Goal: Navigation & Orientation: Find specific page/section

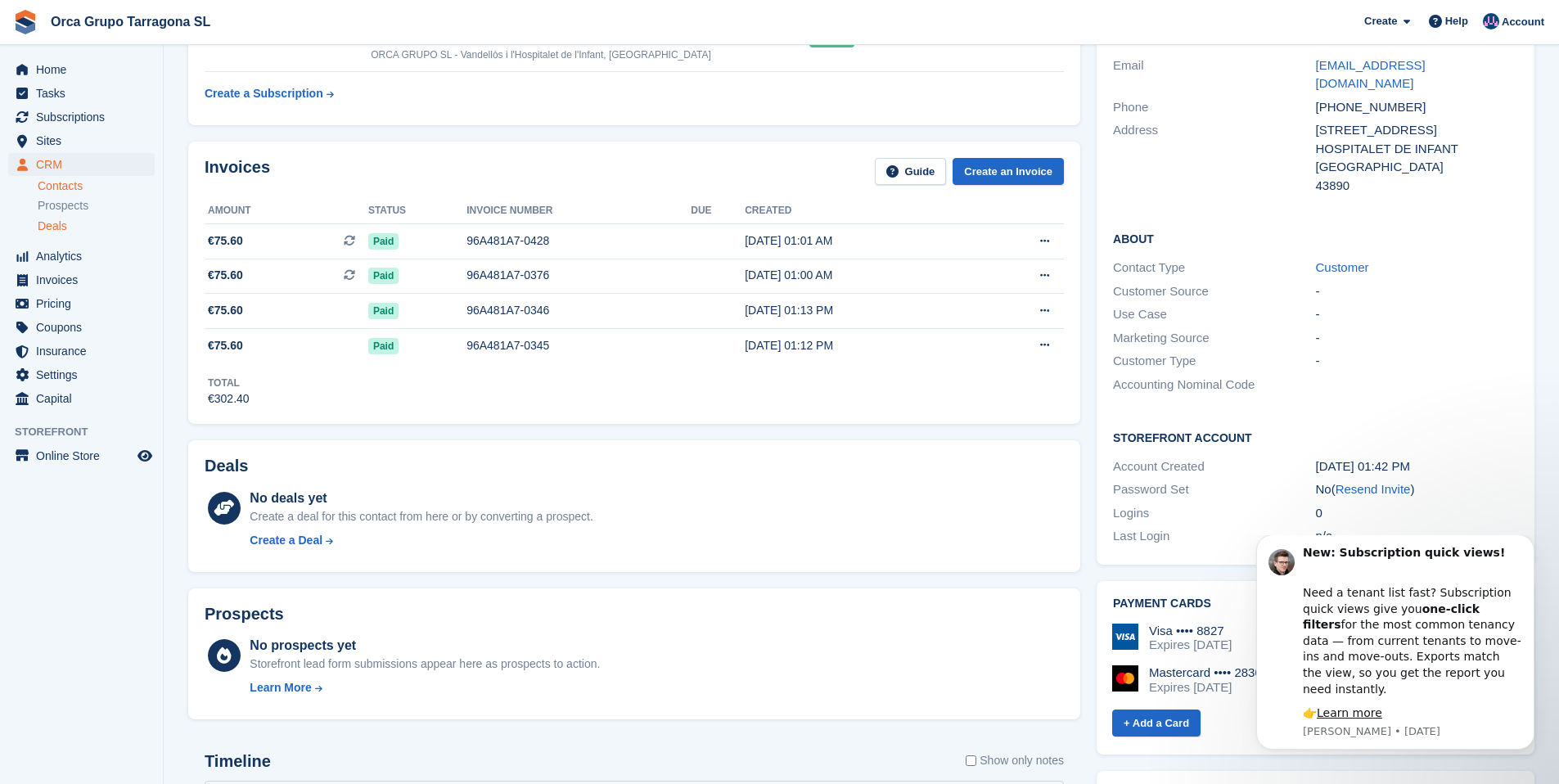
click at [65, 228] on span "Deals" at bounding box center [53, 226] width 29 height 16
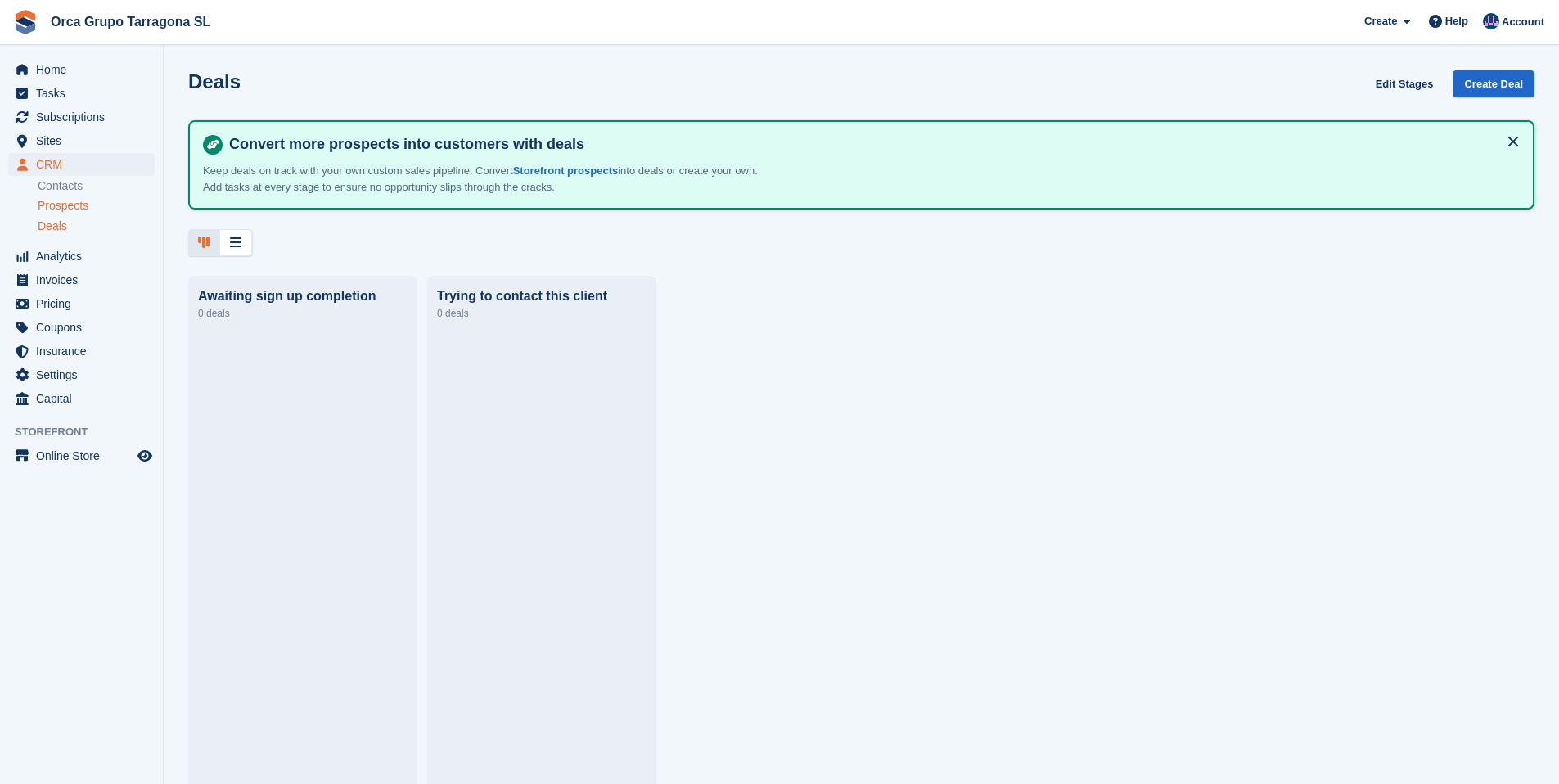
click at [64, 202] on span "Prospects" at bounding box center [63, 205] width 51 height 16
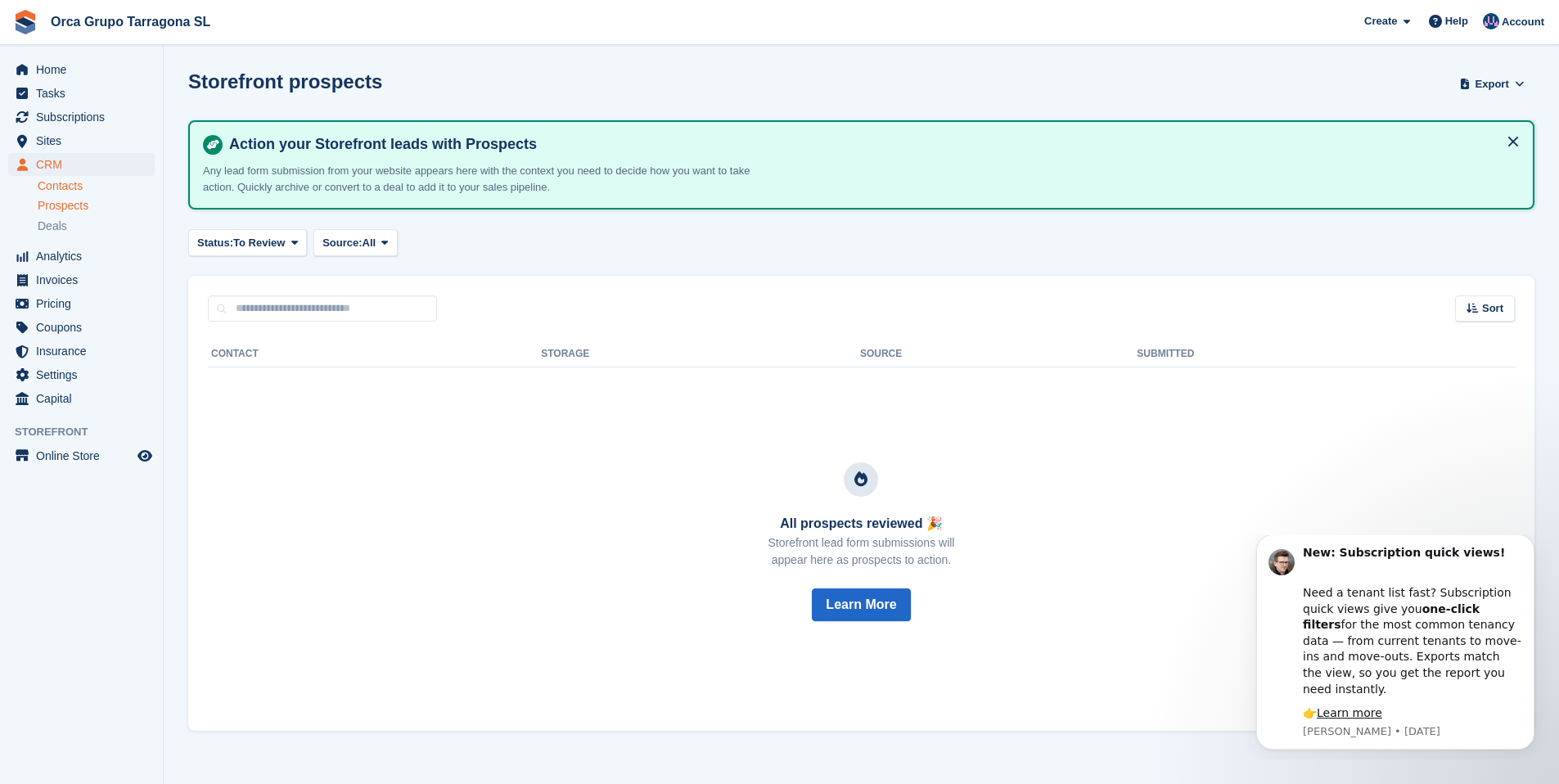
click at [77, 187] on link "Contacts" at bounding box center [96, 186] width 117 height 16
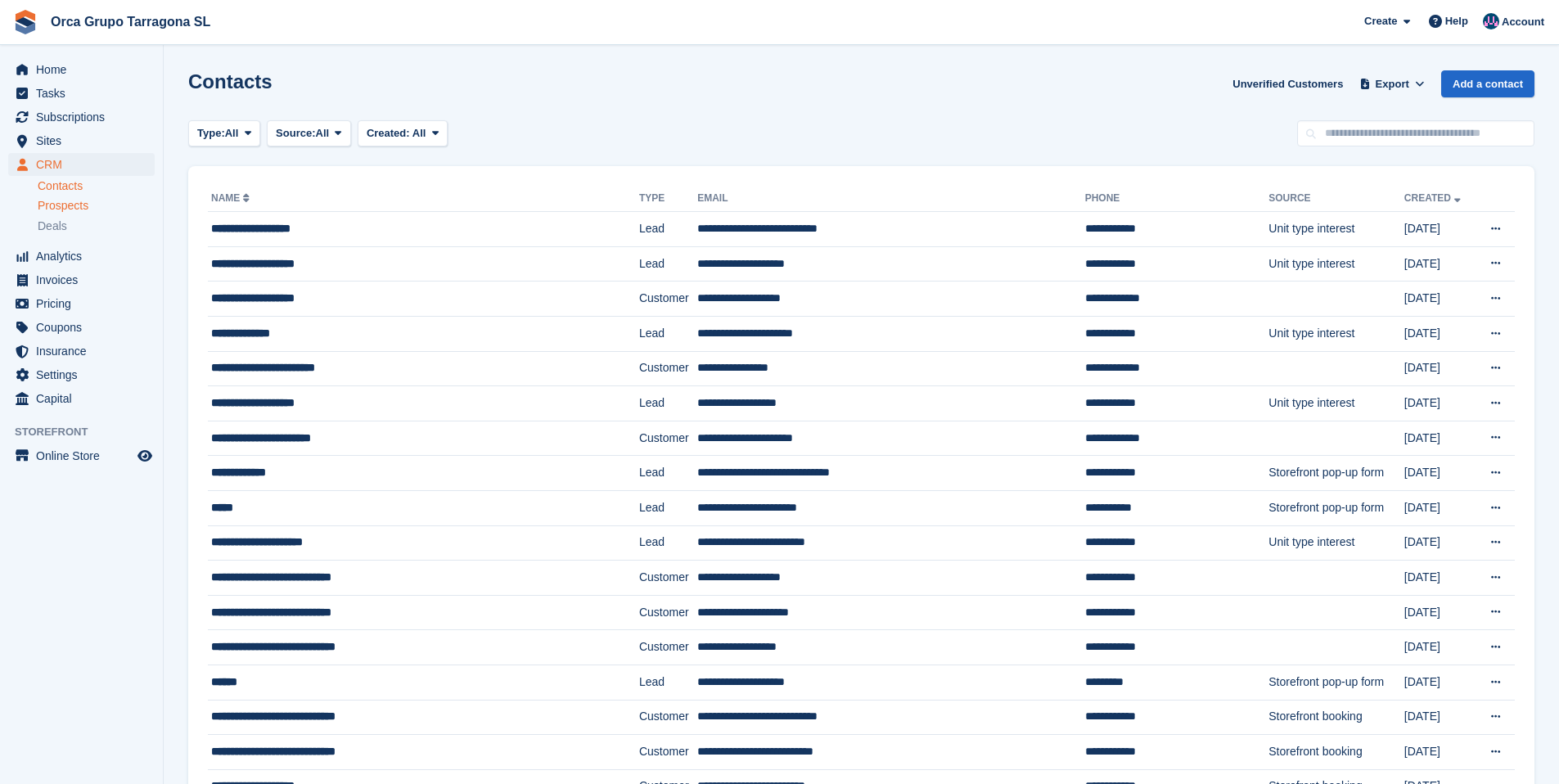
click at [92, 206] on div "Prospects" at bounding box center [96, 205] width 117 height 16
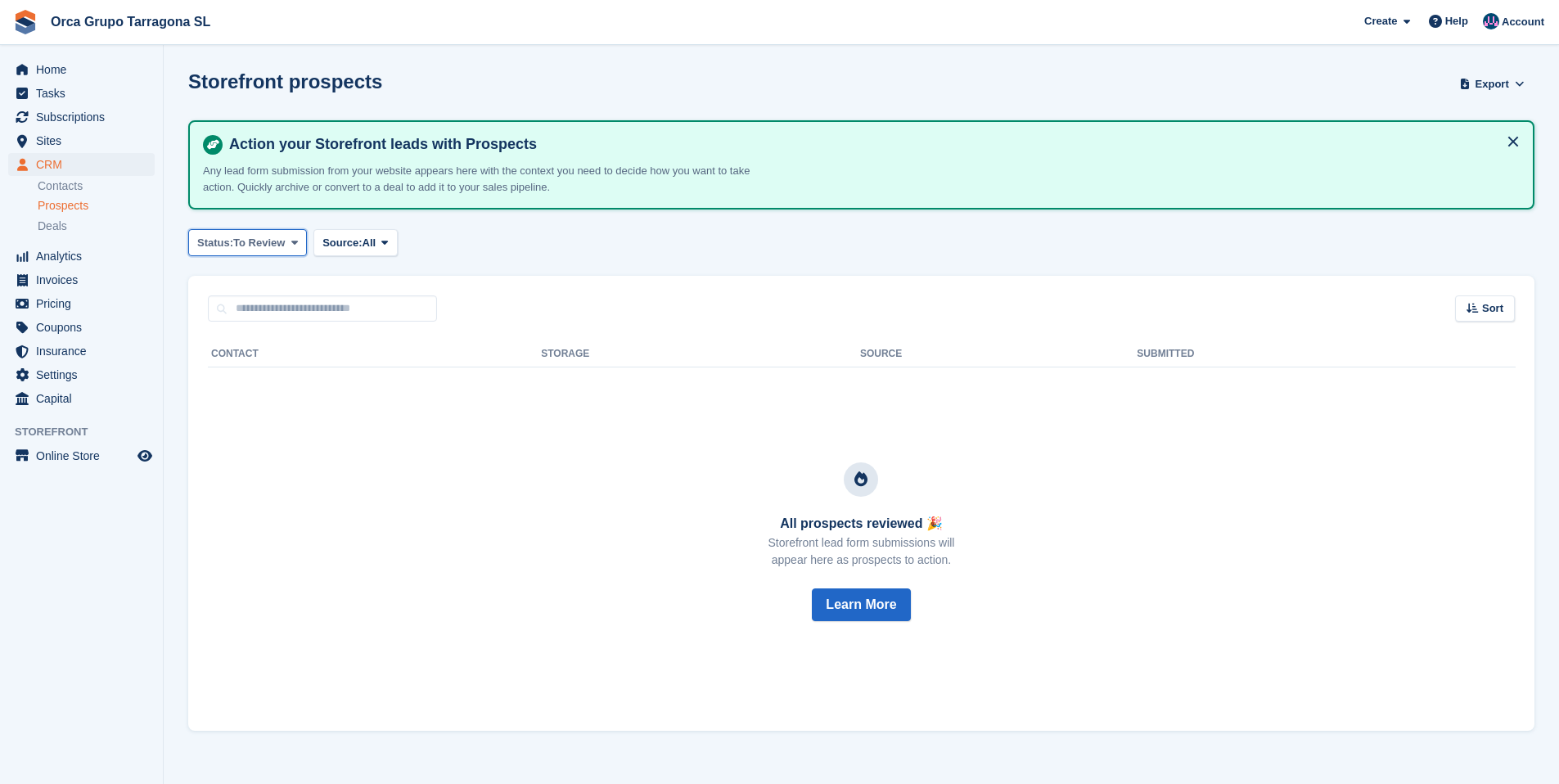
click at [297, 238] on icon at bounding box center [294, 243] width 6 height 11
click at [265, 275] on link "All" at bounding box center [266, 282] width 143 height 29
